Goal: Information Seeking & Learning: Learn about a topic

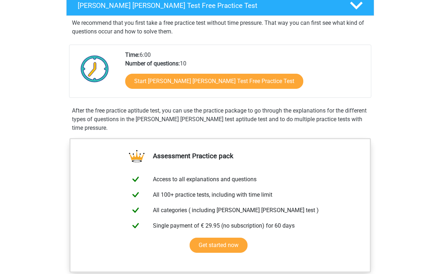
scroll to position [130, 0]
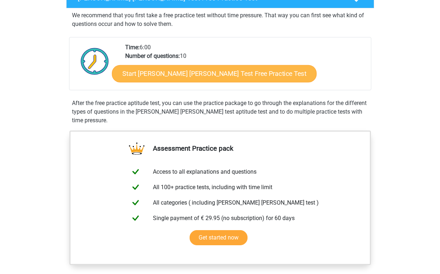
click at [198, 77] on link "Start Watson Glaser Test Free Practice Test" at bounding box center [214, 73] width 205 height 17
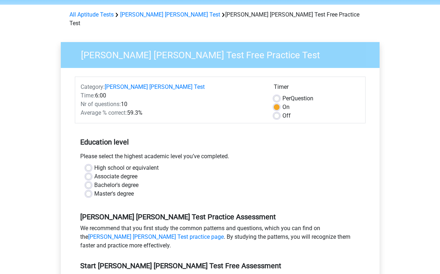
scroll to position [28, 0]
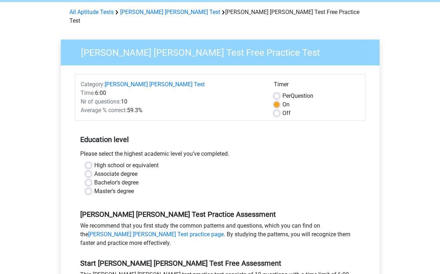
click at [94, 179] on label "Bachelor's degree" at bounding box center [116, 183] width 44 height 9
click at [90, 179] on input "Bachelor's degree" at bounding box center [89, 182] width 6 height 7
radio input "true"
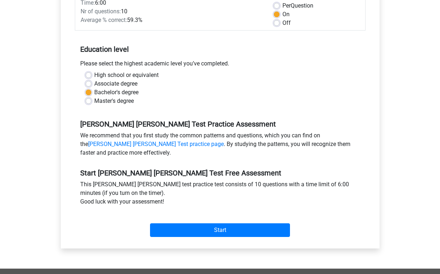
scroll to position [120, 0]
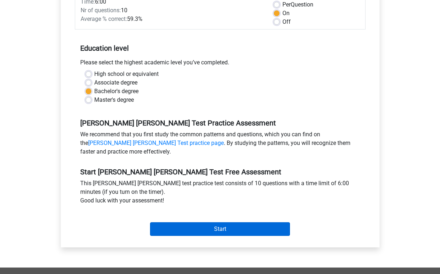
click at [224, 223] on input "Start" at bounding box center [220, 230] width 140 height 14
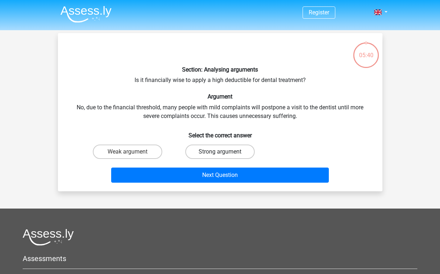
click at [231, 149] on label "Strong argument" at bounding box center [220, 152] width 70 height 14
click at [225, 152] on input "Strong argument" at bounding box center [222, 154] width 5 height 5
radio input "true"
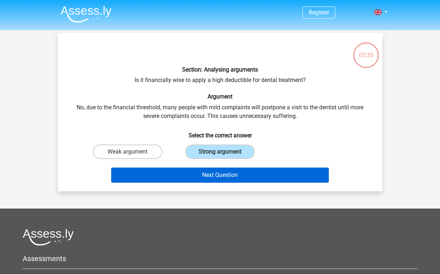
click at [228, 176] on button "Next Question" at bounding box center [220, 175] width 218 height 15
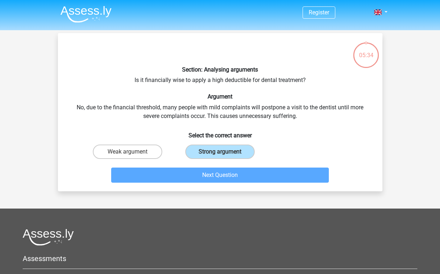
scroll to position [33, 0]
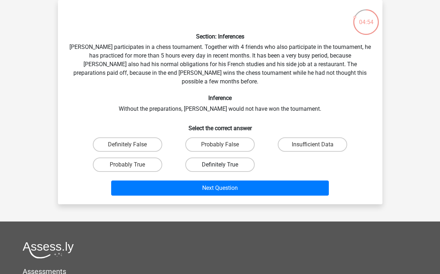
click at [225, 158] on label "Definitely True" at bounding box center [220, 165] width 70 height 14
click at [225, 165] on input "Definitely True" at bounding box center [222, 167] width 5 height 5
radio input "true"
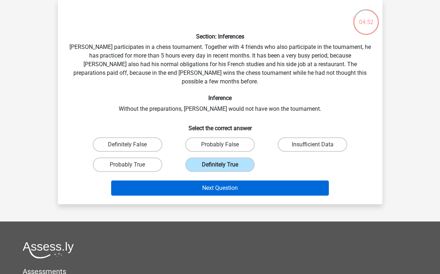
click at [220, 181] on button "Next Question" at bounding box center [220, 188] width 218 height 15
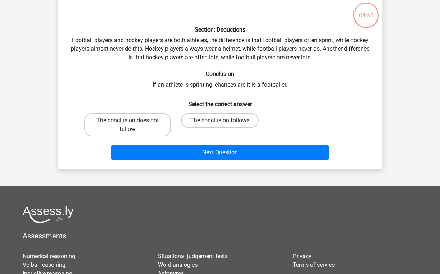
scroll to position [41, 0]
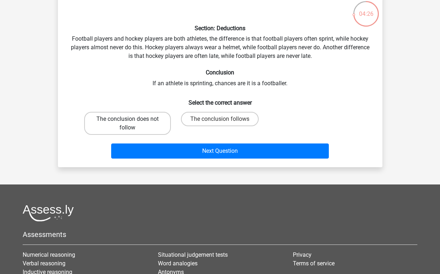
click at [143, 119] on label "The conclusion does not follow" at bounding box center [127, 123] width 87 height 23
click at [132, 119] on input "The conclusion does not follow" at bounding box center [130, 121] width 5 height 5
radio input "true"
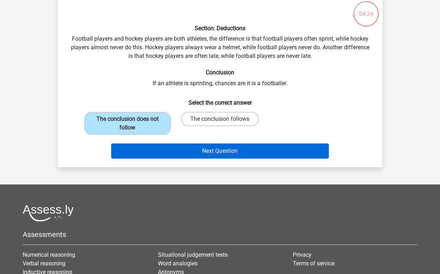
click at [215, 152] on button "Next Question" at bounding box center [220, 151] width 218 height 15
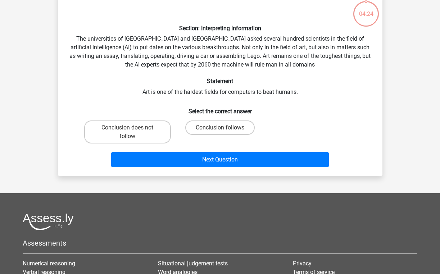
scroll to position [33, 0]
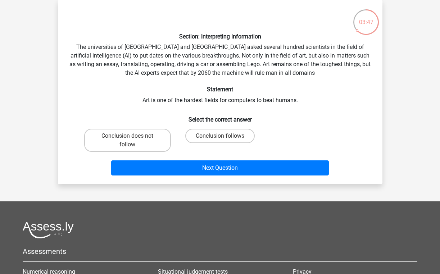
click at [129, 139] on input "Conclusion does not follow" at bounding box center [130, 138] width 5 height 5
radio input "true"
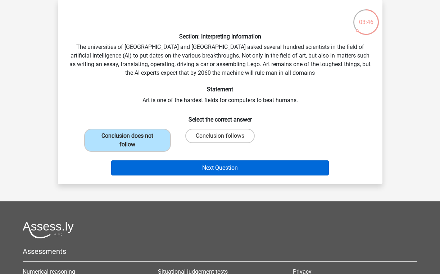
click at [182, 171] on button "Next Question" at bounding box center [220, 168] width 218 height 15
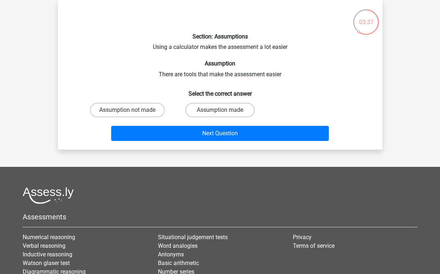
click at [223, 110] on input "Assumption made" at bounding box center [222, 112] width 5 height 5
radio input "true"
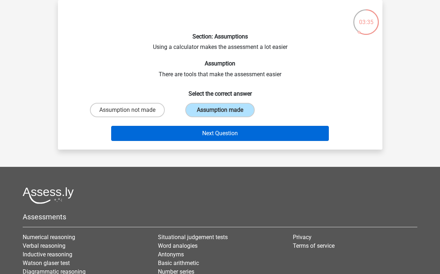
click at [222, 133] on button "Next Question" at bounding box center [220, 133] width 218 height 15
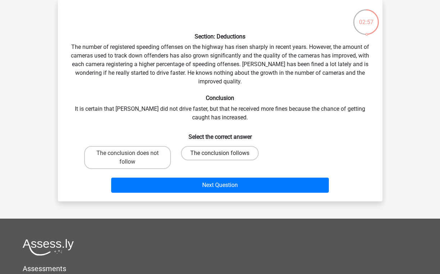
click at [232, 153] on label "The conclusion follows" at bounding box center [220, 153] width 78 height 14
click at [225, 153] on input "The conclusion follows" at bounding box center [222, 155] width 5 height 5
radio input "true"
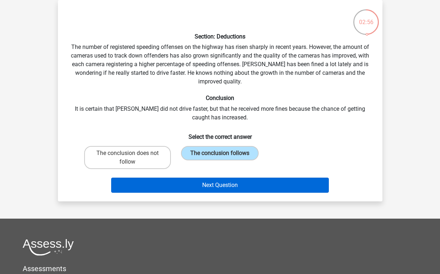
click at [230, 186] on button "Next Question" at bounding box center [220, 185] width 218 height 15
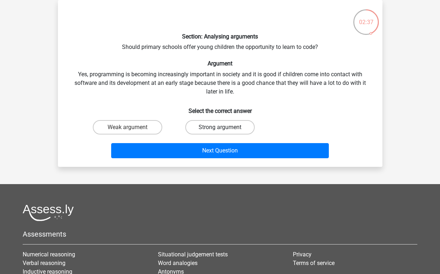
click at [214, 127] on label "Strong argument" at bounding box center [220, 127] width 70 height 14
click at [220, 128] on input "Strong argument" at bounding box center [222, 130] width 5 height 5
radio input "true"
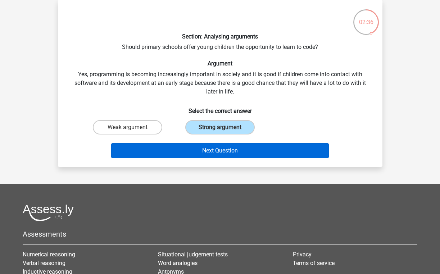
click at [219, 152] on button "Next Question" at bounding box center [220, 150] width 218 height 15
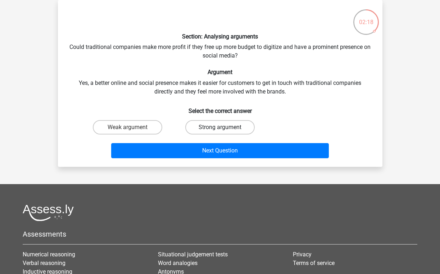
click at [225, 126] on label "Strong argument" at bounding box center [220, 127] width 70 height 14
click at [225, 128] on input "Strong argument" at bounding box center [222, 130] width 5 height 5
radio input "true"
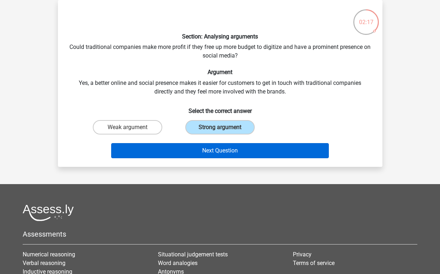
click at [226, 149] on button "Next Question" at bounding box center [220, 150] width 218 height 15
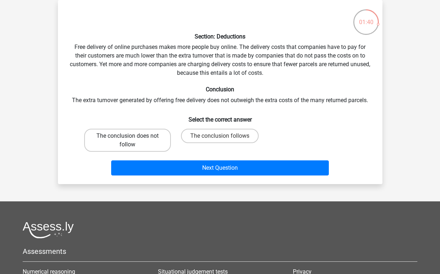
click at [143, 143] on label "The conclusion does not follow" at bounding box center [127, 140] width 87 height 23
click at [132, 141] on input "The conclusion does not follow" at bounding box center [130, 138] width 5 height 5
radio input "true"
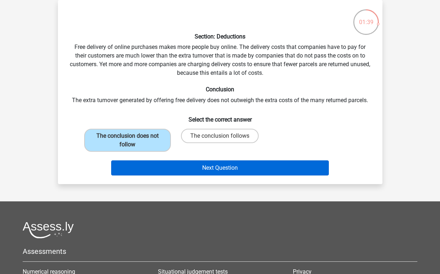
click at [226, 171] on button "Next Question" at bounding box center [220, 168] width 218 height 15
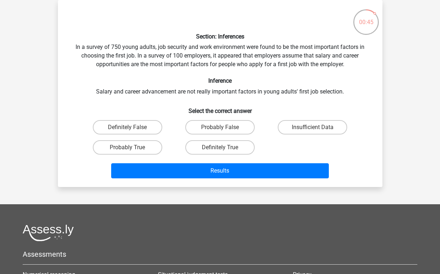
click at [317, 128] on input "Insufficient Data" at bounding box center [315, 130] width 5 height 5
radio input "true"
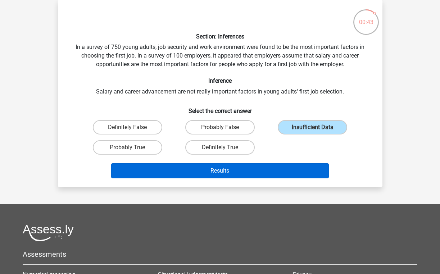
click at [254, 170] on button "Results" at bounding box center [220, 171] width 218 height 15
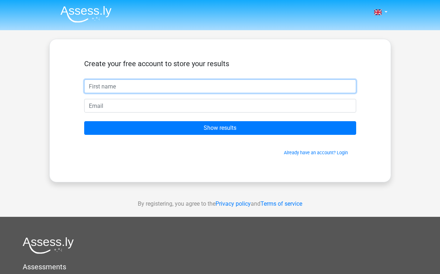
type input "[PERSON_NAME]"
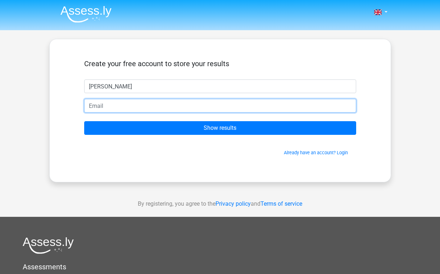
type input "kellamjason@gmail.com"
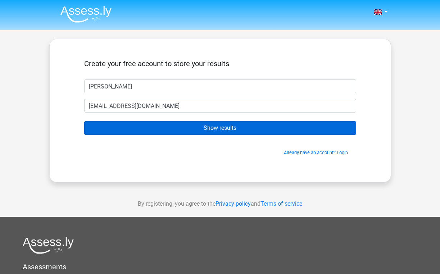
click at [234, 129] on input "Show results" at bounding box center [220, 128] width 272 height 14
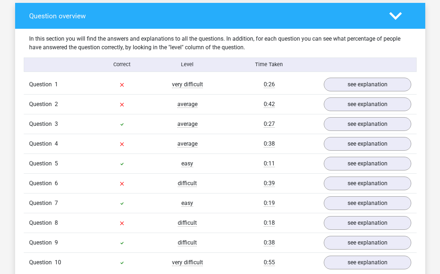
scroll to position [538, 0]
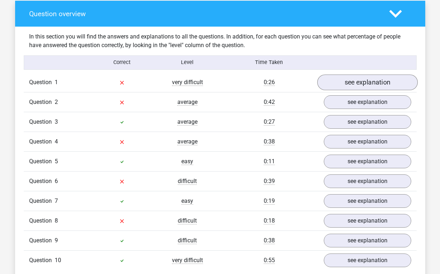
click at [361, 81] on link "see explanation" at bounding box center [367, 83] width 100 height 16
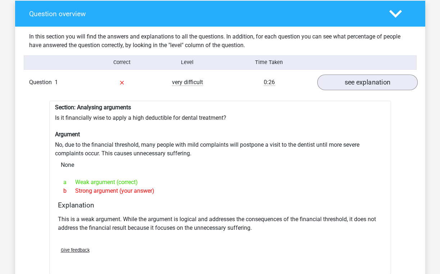
click at [352, 82] on link "see explanation" at bounding box center [367, 83] width 100 height 16
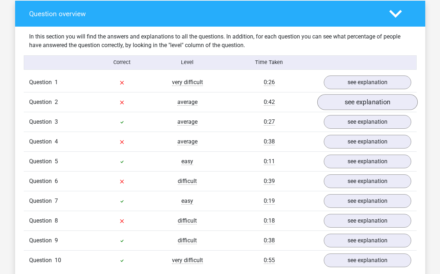
click at [355, 98] on link "see explanation" at bounding box center [367, 102] width 100 height 16
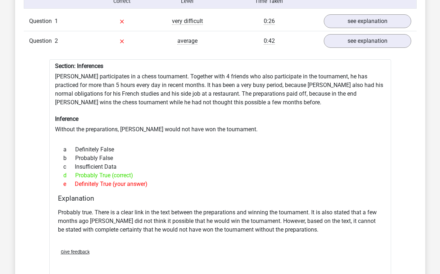
scroll to position [599, 0]
click at [360, 39] on link "see explanation" at bounding box center [367, 41] width 100 height 16
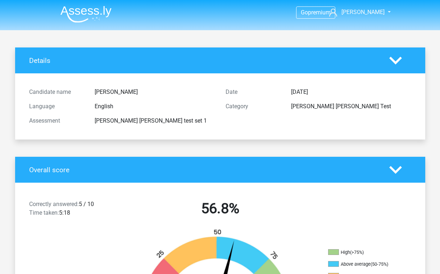
scroll to position [0, 0]
click at [99, 10] on img at bounding box center [86, 14] width 51 height 17
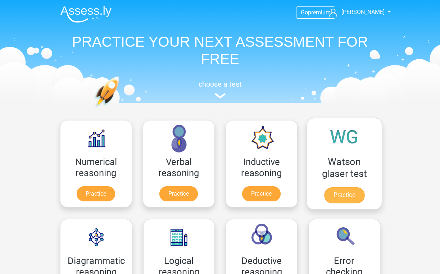
click at [343, 192] on link "Practice" at bounding box center [344, 196] width 40 height 16
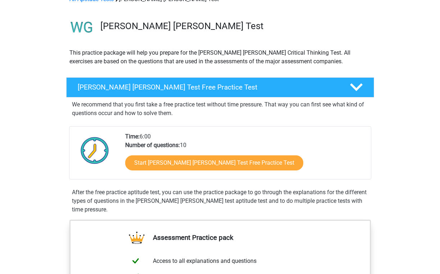
scroll to position [42, 0]
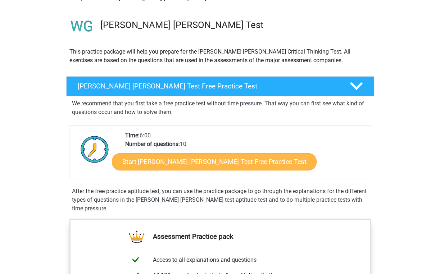
click at [213, 167] on link "Start [PERSON_NAME] [PERSON_NAME] Test Free Practice Test" at bounding box center [214, 161] width 205 height 17
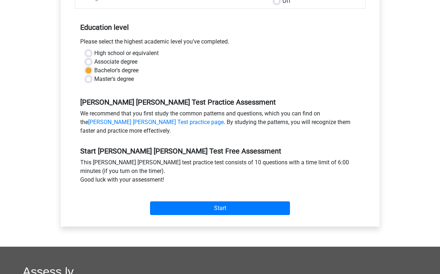
scroll to position [153, 0]
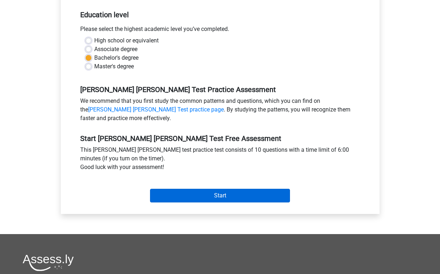
click at [218, 189] on input "Start" at bounding box center [220, 196] width 140 height 14
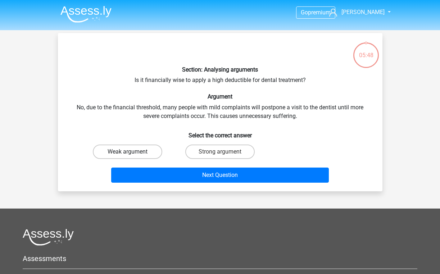
click at [142, 155] on label "Weak argument" at bounding box center [128, 152] width 70 height 14
click at [132, 155] on input "Weak argument" at bounding box center [130, 154] width 5 height 5
radio input "true"
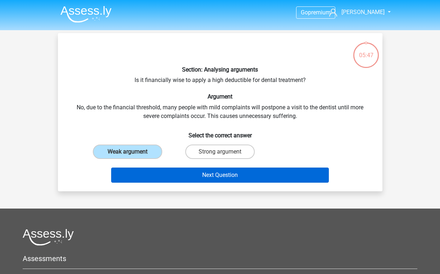
click at [210, 178] on button "Next Question" at bounding box center [220, 175] width 218 height 15
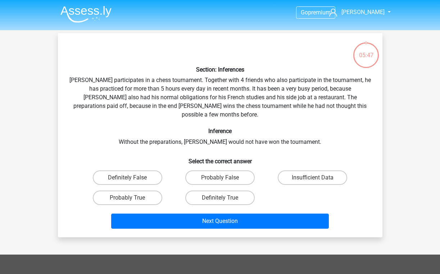
scroll to position [33, 0]
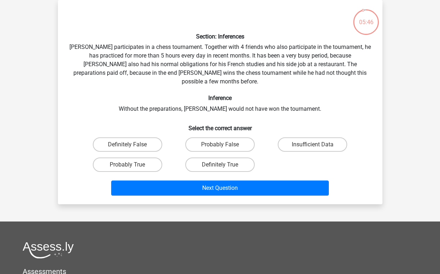
click at [131, 165] on input "Probably True" at bounding box center [130, 167] width 5 height 5
radio input "true"
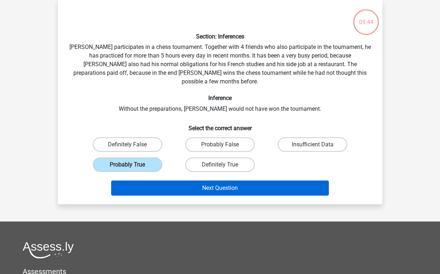
click at [211, 185] on button "Next Question" at bounding box center [220, 188] width 218 height 15
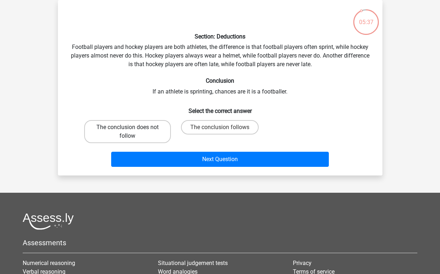
click at [151, 130] on label "The conclusion does not follow" at bounding box center [127, 131] width 87 height 23
click at [132, 130] on input "The conclusion does not follow" at bounding box center [130, 130] width 5 height 5
radio input "true"
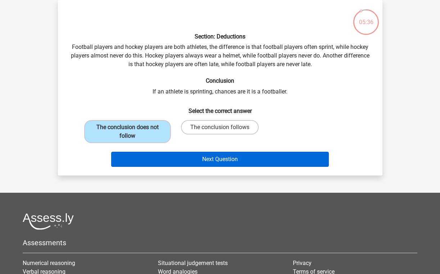
click at [217, 159] on button "Next Question" at bounding box center [220, 159] width 218 height 15
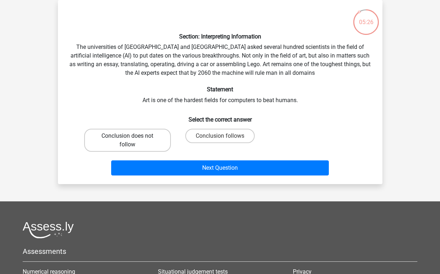
click at [153, 135] on label "Conclusion does not follow" at bounding box center [127, 140] width 87 height 23
click at [132, 136] on input "Conclusion does not follow" at bounding box center [130, 138] width 5 height 5
radio input "true"
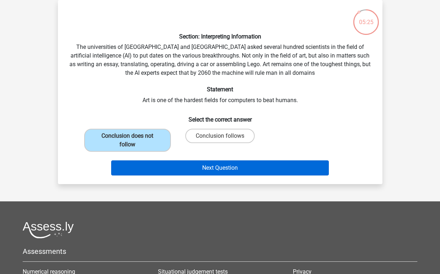
click at [218, 165] on button "Next Question" at bounding box center [220, 168] width 218 height 15
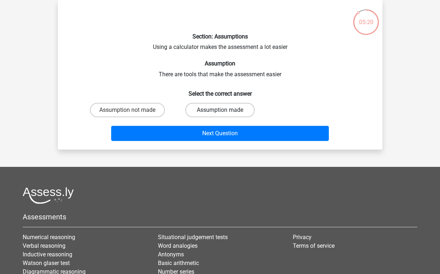
click at [213, 112] on label "Assumption made" at bounding box center [220, 110] width 70 height 14
click at [220, 112] on input "Assumption made" at bounding box center [222, 112] width 5 height 5
radio input "true"
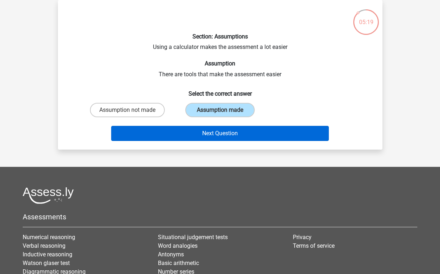
click at [217, 133] on button "Next Question" at bounding box center [220, 133] width 218 height 15
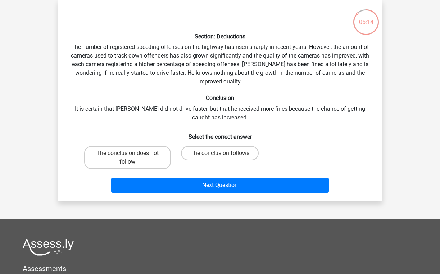
click at [223, 154] on input "The conclusion follows" at bounding box center [222, 155] width 5 height 5
radio input "true"
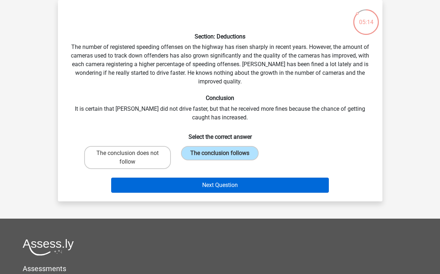
click at [227, 184] on button "Next Question" at bounding box center [220, 185] width 218 height 15
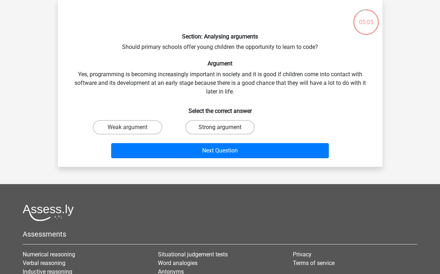
click at [205, 124] on label "Strong argument" at bounding box center [220, 127] width 70 height 14
click at [220, 128] on input "Strong argument" at bounding box center [222, 130] width 5 height 5
radio input "true"
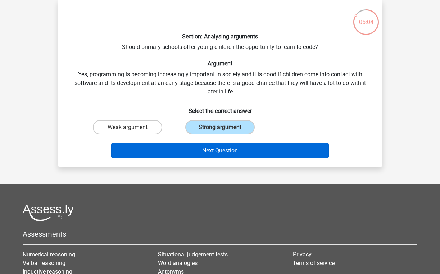
click at [223, 151] on button "Next Question" at bounding box center [220, 150] width 218 height 15
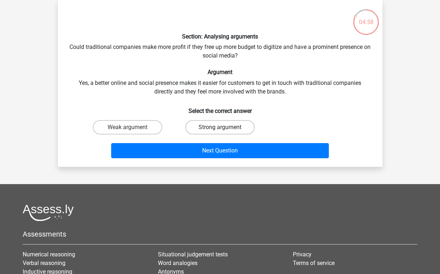
click at [225, 129] on label "Strong argument" at bounding box center [220, 127] width 70 height 14
click at [225, 129] on input "Strong argument" at bounding box center [222, 130] width 5 height 5
radio input "true"
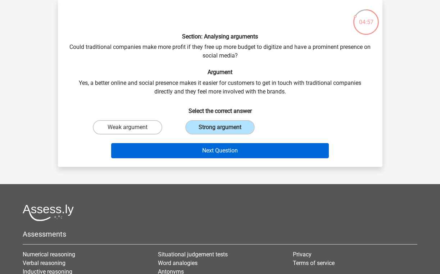
click at [229, 149] on button "Next Question" at bounding box center [220, 150] width 218 height 15
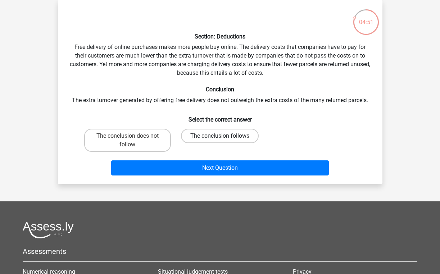
click at [212, 134] on label "The conclusion follows" at bounding box center [220, 136] width 78 height 14
click at [220, 136] on input "The conclusion follows" at bounding box center [222, 138] width 5 height 5
radio input "true"
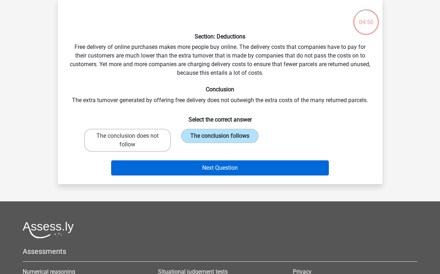
click at [221, 168] on button "Next Question" at bounding box center [220, 168] width 218 height 15
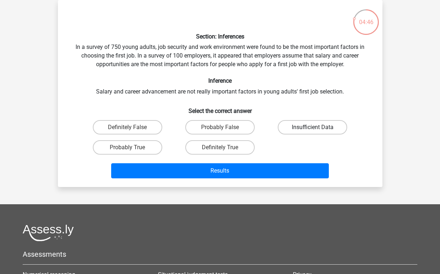
click at [317, 126] on label "Insufficient Data" at bounding box center [313, 127] width 70 height 14
click at [317, 128] on input "Insufficient Data" at bounding box center [315, 130] width 5 height 5
radio input "true"
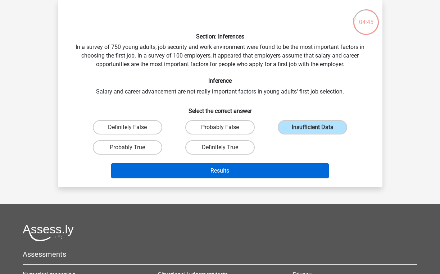
click at [226, 173] on button "Results" at bounding box center [220, 171] width 218 height 15
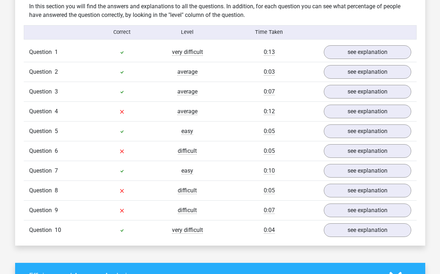
scroll to position [569, 0]
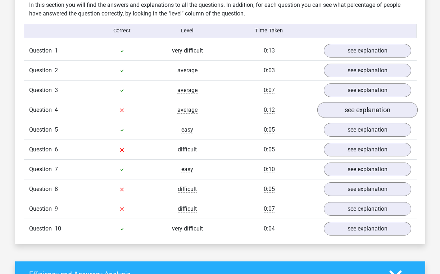
click at [347, 105] on link "see explanation" at bounding box center [367, 110] width 100 height 16
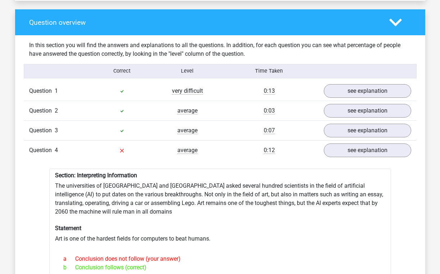
scroll to position [529, 0]
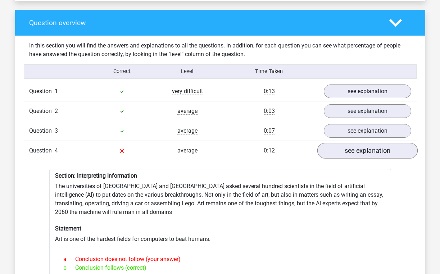
click at [365, 149] on link "see explanation" at bounding box center [367, 151] width 100 height 16
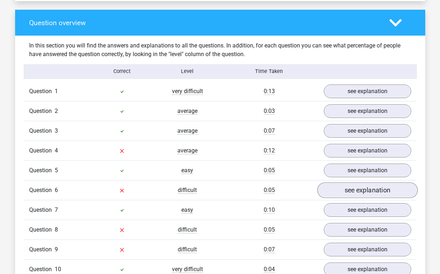
click at [360, 184] on link "see explanation" at bounding box center [367, 191] width 100 height 16
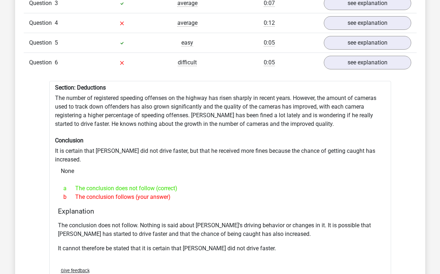
scroll to position [658, 0]
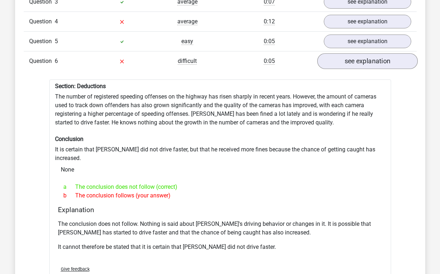
click at [359, 59] on link "see explanation" at bounding box center [367, 61] width 100 height 16
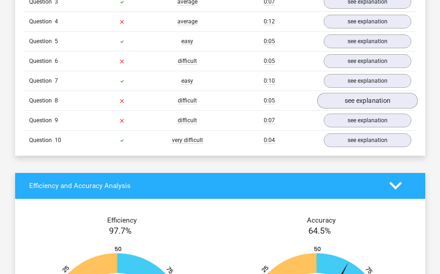
click at [355, 94] on link "see explanation" at bounding box center [367, 101] width 100 height 16
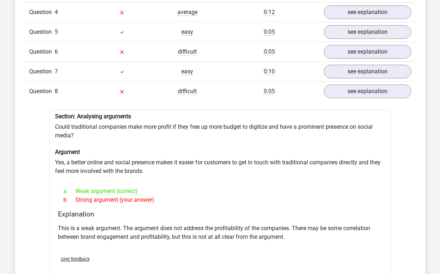
scroll to position [669, 0]
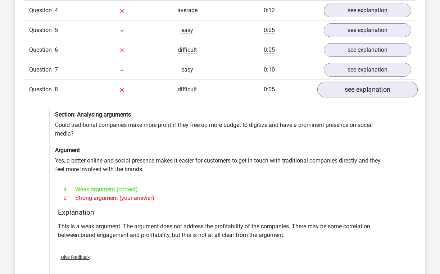
click at [367, 82] on link "see explanation" at bounding box center [367, 90] width 100 height 16
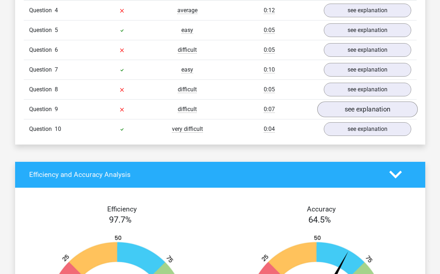
click at [361, 108] on link "see explanation" at bounding box center [367, 110] width 100 height 16
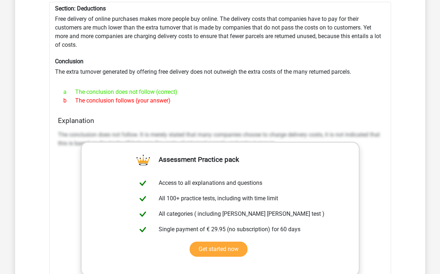
scroll to position [797, 0]
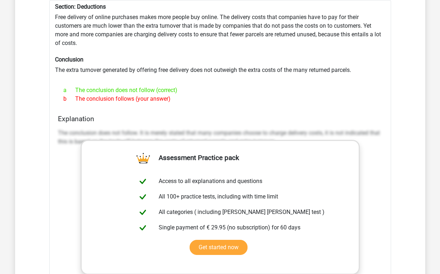
click at [382, 95] on div "b The conclusion follows (your answer)" at bounding box center [220, 99] width 325 height 9
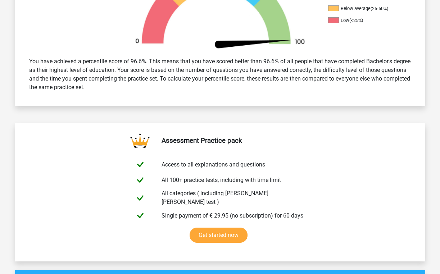
scroll to position [246, 0]
